Goal: Use online tool/utility: Use online tool/utility

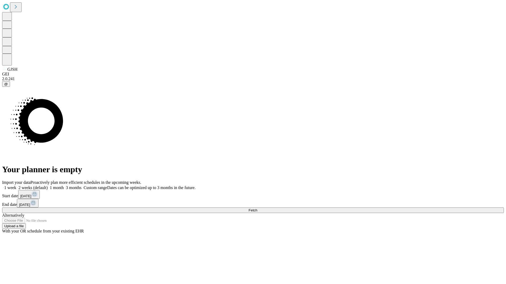
click at [257, 209] on span "Fetch" at bounding box center [252, 211] width 9 height 4
